Goal: Task Accomplishment & Management: Manage account settings

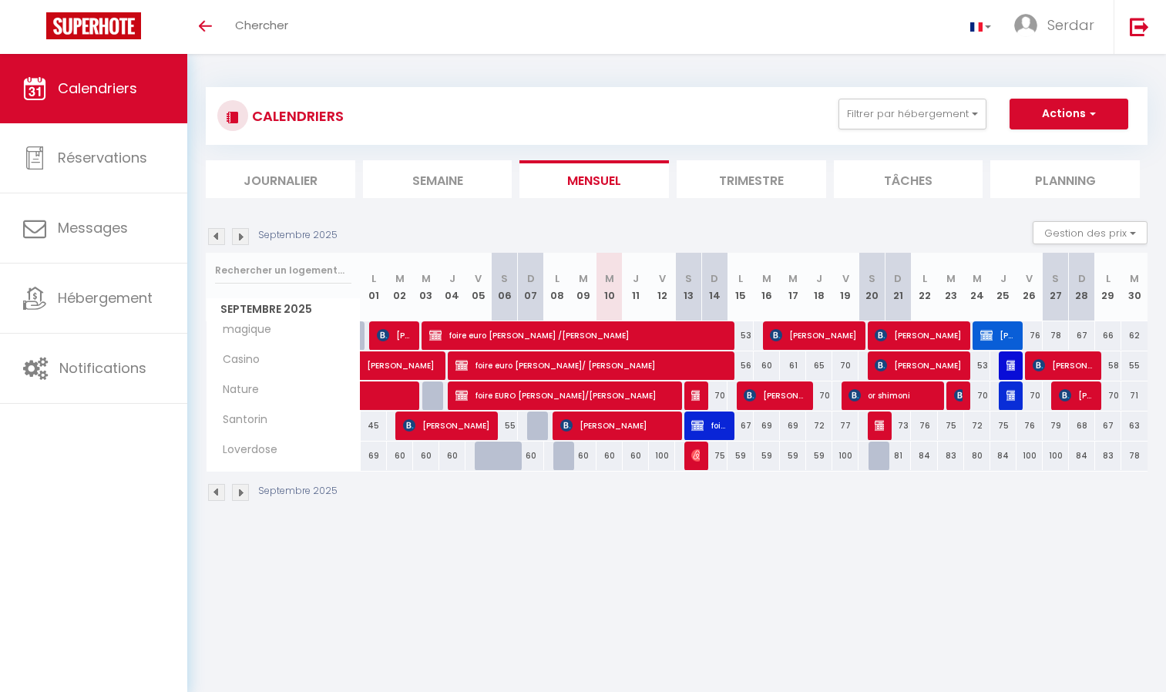
click at [688, 454] on div at bounding box center [698, 456] width 26 height 29
click at [701, 459] on div "75" at bounding box center [714, 456] width 27 height 29
select select
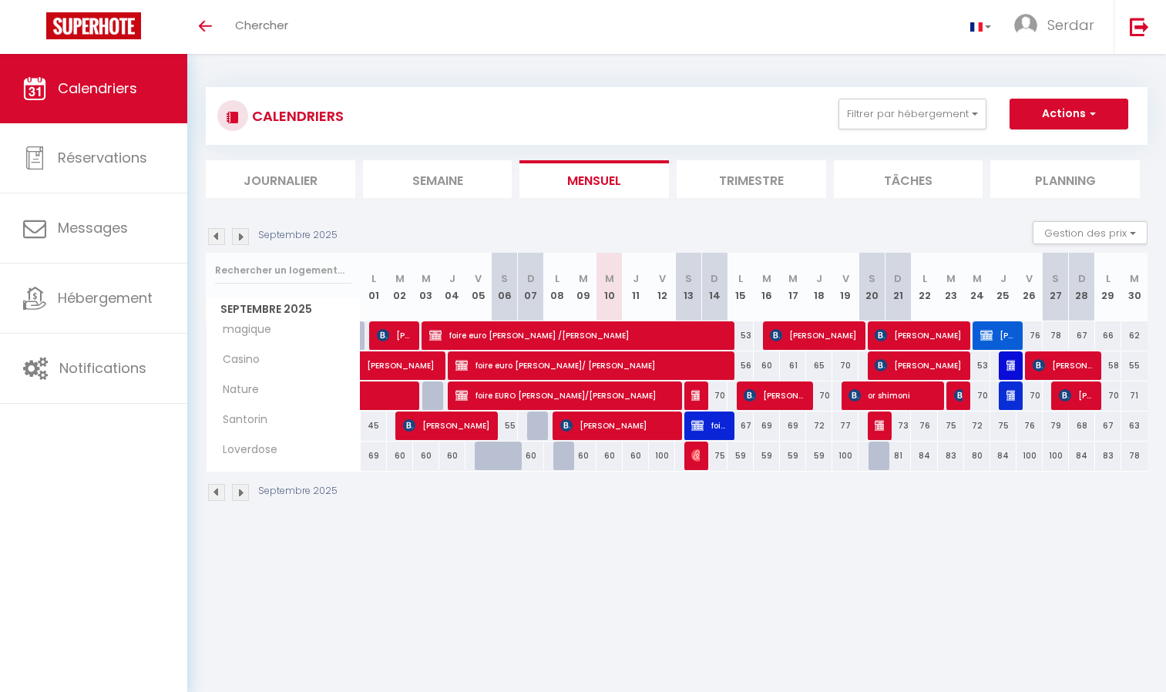
select select
click at [697, 457] on img at bounding box center [698, 455] width 12 height 12
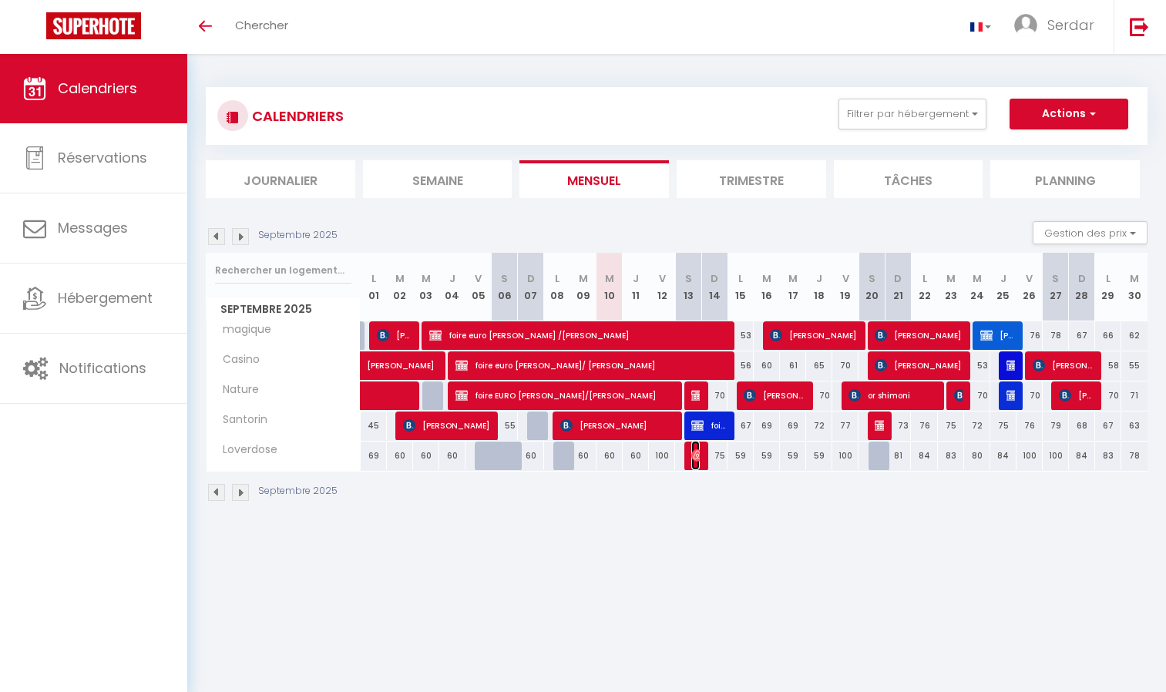
select select "OK"
select select "0"
select select "1"
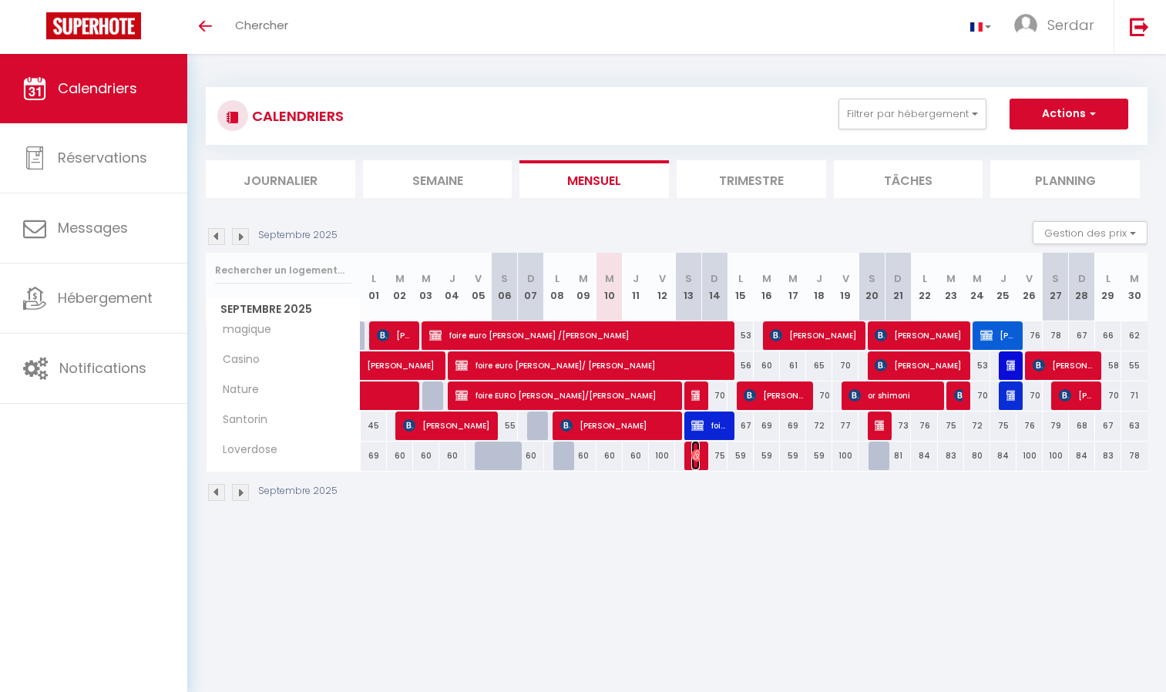
select select
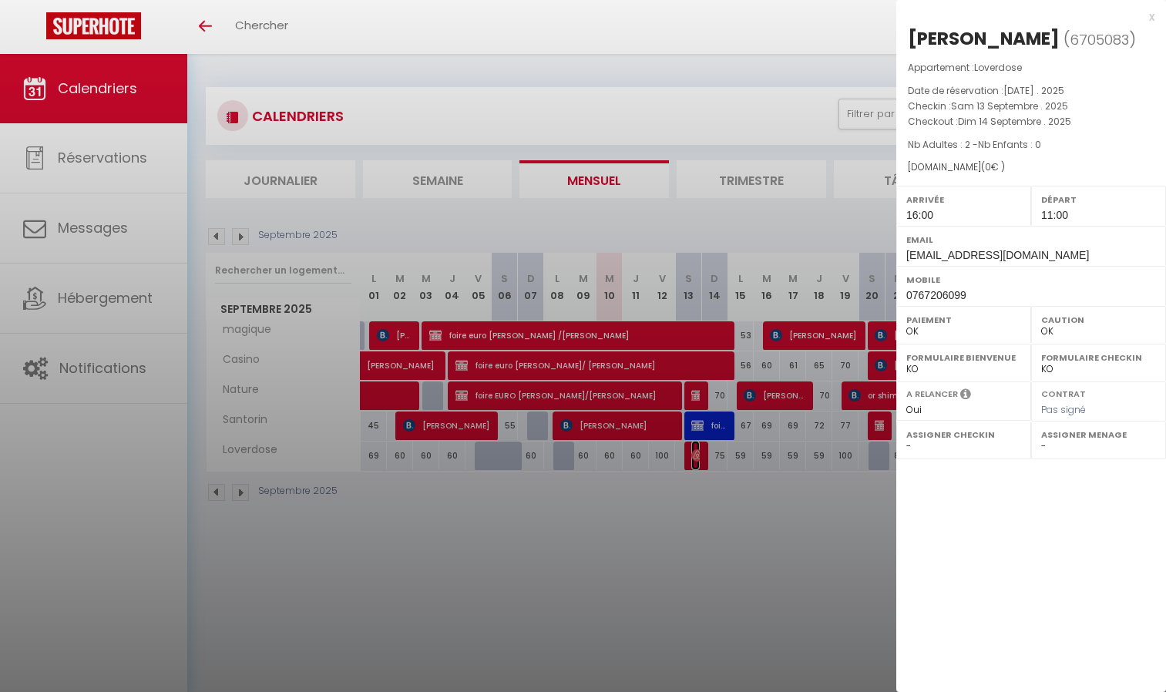
select select "36900"
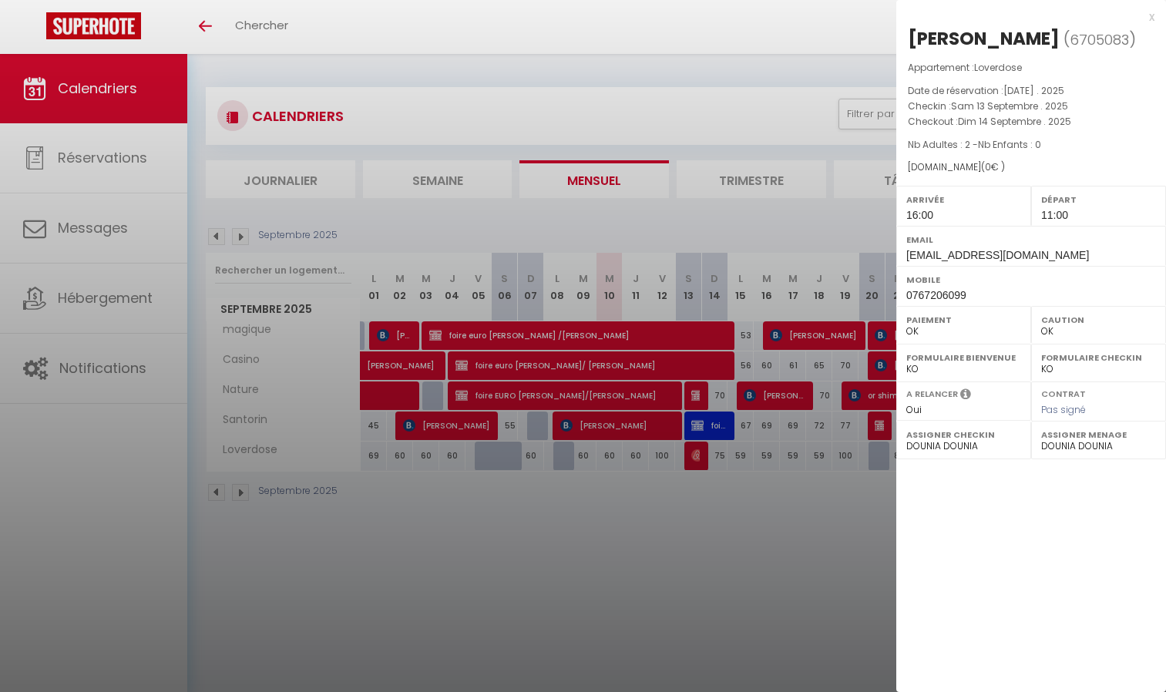
click at [678, 570] on div at bounding box center [583, 346] width 1166 height 692
